Goal: Task Accomplishment & Management: Use online tool/utility

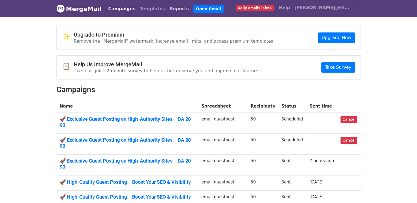
click at [167, 10] on link "Reports" at bounding box center [179, 8] width 24 height 11
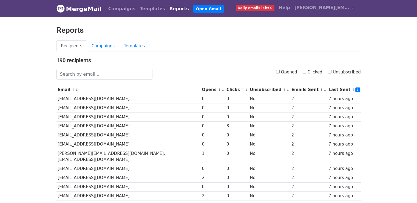
click at [306, 73] on input "Clicked" at bounding box center [305, 72] width 4 height 4
checkbox input "true"
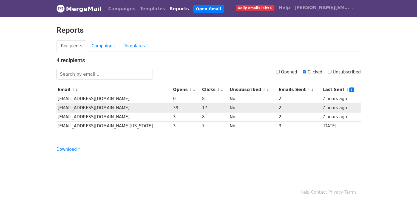
drag, startPoint x: 58, startPoint y: 107, endPoint x: 119, endPoint y: 108, distance: 61.2
click at [119, 108] on td "[EMAIL_ADDRESS][DOMAIN_NAME]" at bounding box center [115, 107] width 116 height 9
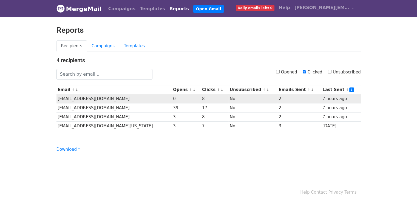
click at [106, 98] on td "[EMAIL_ADDRESS][DOMAIN_NAME]" at bounding box center [115, 98] width 116 height 9
click at [84, 98] on td "[EMAIL_ADDRESS][DOMAIN_NAME]" at bounding box center [115, 98] width 116 height 9
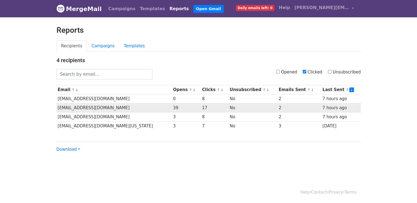
drag, startPoint x: 57, startPoint y: 107, endPoint x: 120, endPoint y: 109, distance: 62.9
click at [120, 109] on td "[EMAIL_ADDRESS][DOMAIN_NAME]" at bounding box center [115, 107] width 116 height 9
copy td "[EMAIL_ADDRESS][DOMAIN_NAME]"
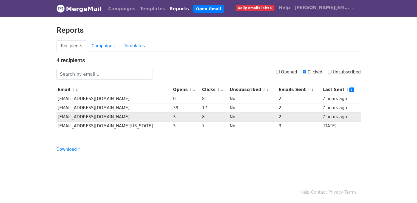
click at [103, 117] on td "[EMAIL_ADDRESS][DOMAIN_NAME]" at bounding box center [115, 116] width 116 height 9
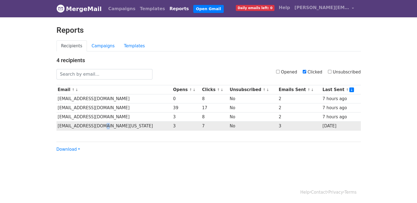
click at [96, 122] on td "publicaccess@fdle.state.fl.us" at bounding box center [115, 125] width 116 height 9
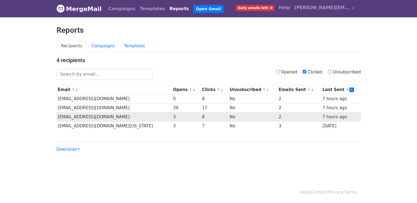
click at [104, 116] on td "[EMAIL_ADDRESS][DOMAIN_NAME]" at bounding box center [115, 116] width 116 height 9
drag, startPoint x: 104, startPoint y: 116, endPoint x: 57, endPoint y: 119, distance: 47.3
click at [57, 119] on td "[EMAIL_ADDRESS][DOMAIN_NAME]" at bounding box center [115, 116] width 116 height 9
copy td "[EMAIL_ADDRESS][DOMAIN_NAME]"
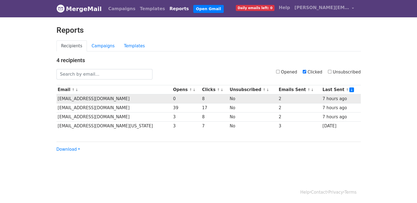
click at [106, 99] on td "[EMAIL_ADDRESS][DOMAIN_NAME]" at bounding box center [115, 98] width 116 height 9
click at [106, 98] on td "hello@shewolfbakery.com" at bounding box center [115, 98] width 116 height 9
drag, startPoint x: 106, startPoint y: 98, endPoint x: 58, endPoint y: 99, distance: 48.3
click at [58, 99] on td "hello@shewolfbakery.com" at bounding box center [115, 98] width 116 height 9
copy td "hello@shewolfbakery.com"
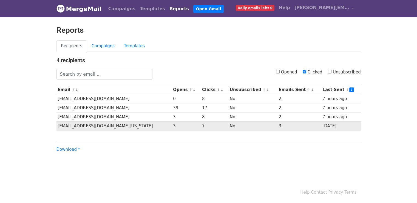
click at [110, 124] on td "publicaccess@fdle.state.fl.us" at bounding box center [115, 125] width 116 height 9
click at [110, 125] on td "publicaccess@fdle.state.fl.us" at bounding box center [115, 125] width 116 height 9
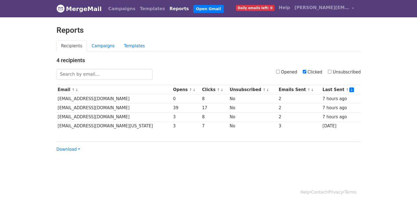
click at [125, 147] on div "Download CSV Excel" at bounding box center [209, 146] width 305 height 11
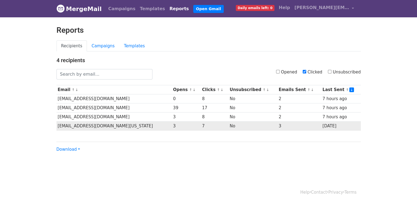
click at [111, 124] on td "publicaccess@fdle.state.fl.us" at bounding box center [115, 125] width 116 height 9
click at [105, 124] on td "publicaccess@fdle.state.fl.us" at bounding box center [115, 125] width 116 height 9
click at [109, 125] on td "publicaccess@fdle.state.fl.us" at bounding box center [115, 125] width 116 height 9
drag, startPoint x: 109, startPoint y: 125, endPoint x: 85, endPoint y: 125, distance: 24.2
click at [85, 125] on td "publicaccess@fdle.state.fl.us" at bounding box center [115, 125] width 116 height 9
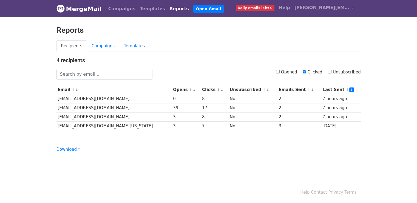
click at [55, 124] on div "4 recipients Opened Clicked Unsubscribed Email ↑ ↓ Opens ↑ ↓ Clicks ↑ ↓ Unsubsc…" at bounding box center [208, 104] width 313 height 95
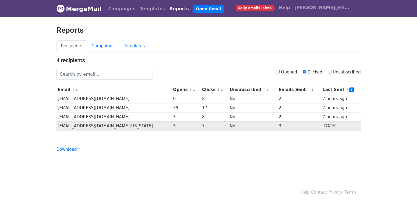
click at [110, 125] on td "publicaccess@fdle.state.fl.us" at bounding box center [115, 125] width 116 height 9
click at [102, 124] on td "publicaccess@fdle.state.fl.us" at bounding box center [115, 125] width 116 height 9
click at [110, 125] on td "publicaccess@fdle.state.fl.us" at bounding box center [115, 125] width 116 height 9
click at [107, 125] on td "publicaccess@fdle.state.fl.us" at bounding box center [115, 125] width 116 height 9
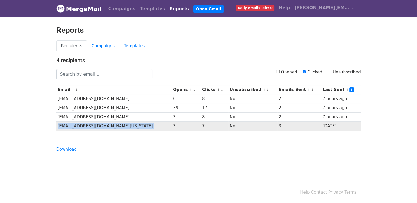
copy tr "publicaccess@fdle.state.fl.us"
